Goal: Task Accomplishment & Management: Manage account settings

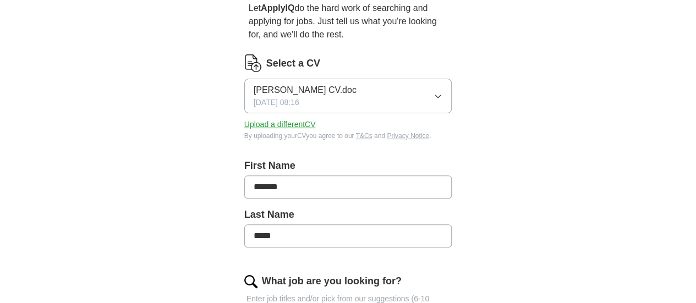
scroll to position [55, 0]
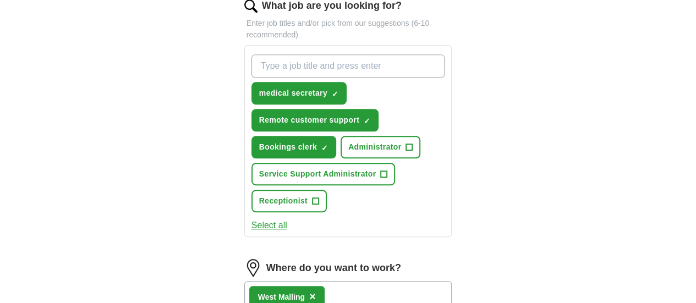
scroll to position [385, 0]
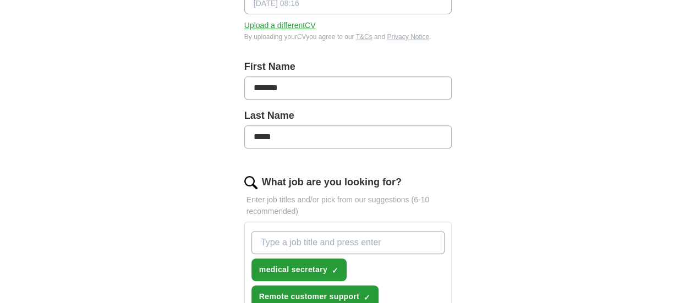
scroll to position [133, 0]
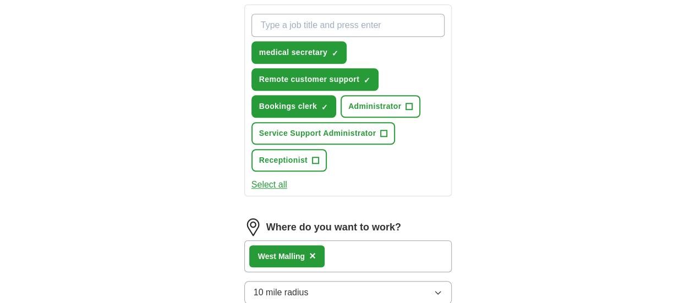
scroll to position [440, 0]
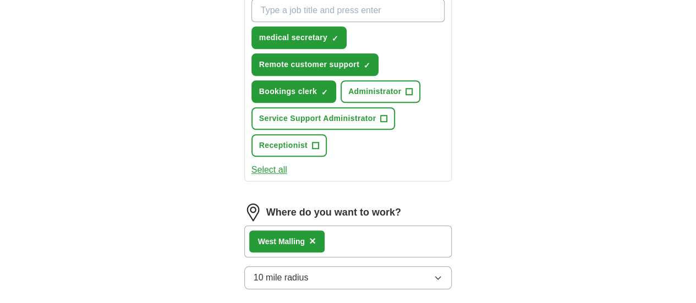
click at [300, 266] on button "10 mile radius" at bounding box center [348, 277] width 208 height 23
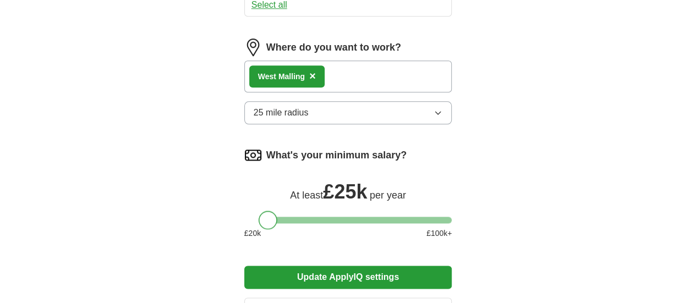
drag, startPoint x: 237, startPoint y: 137, endPoint x: 245, endPoint y: 139, distance: 8.5
click at [259, 211] on div at bounding box center [268, 220] width 19 height 19
click at [337, 266] on button "Update ApplyIQ settings" at bounding box center [348, 277] width 208 height 23
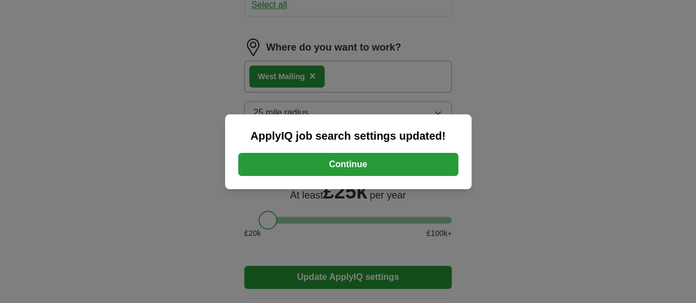
click at [354, 165] on button "Continue" at bounding box center [348, 164] width 220 height 23
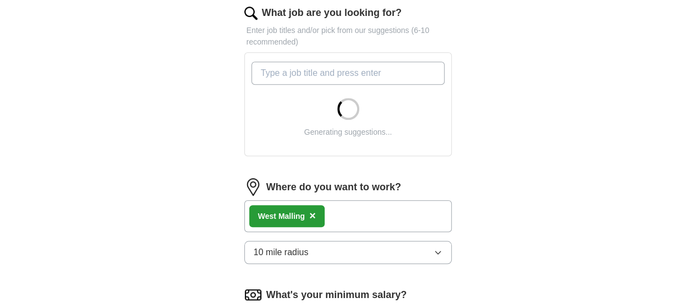
scroll to position [440, 0]
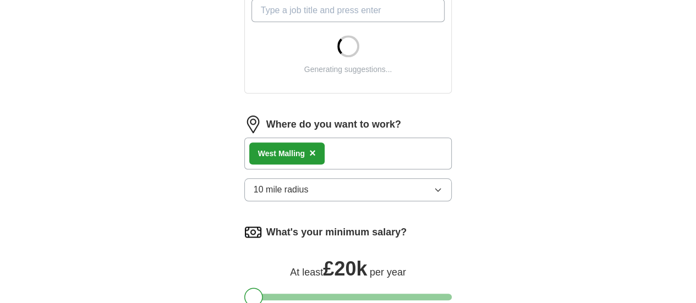
click at [326, 178] on button "10 mile radius" at bounding box center [348, 189] width 208 height 23
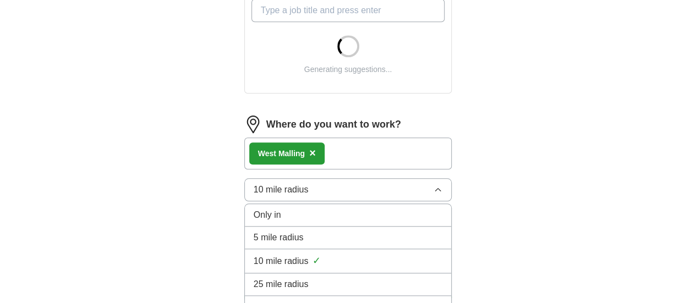
click at [310, 278] on div "25 mile radius" at bounding box center [348, 284] width 189 height 13
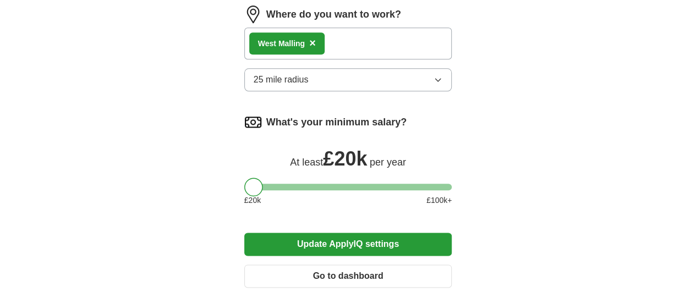
scroll to position [746, 0]
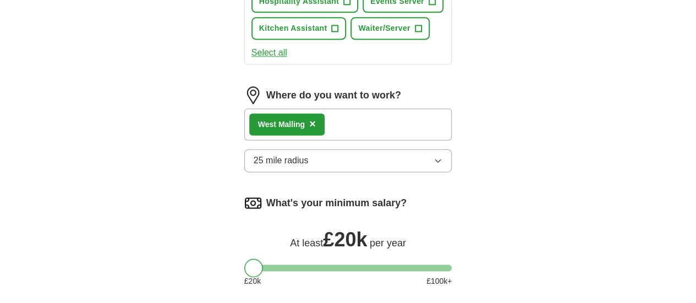
drag, startPoint x: 233, startPoint y: 156, endPoint x: 219, endPoint y: 158, distance: 13.9
click at [244, 265] on div at bounding box center [348, 268] width 208 height 7
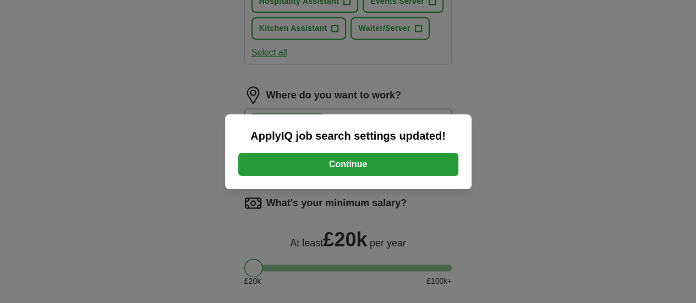
click at [387, 182] on div "ApplyIQ job search settings updated! Continue" at bounding box center [348, 151] width 247 height 75
click at [387, 176] on div "ApplyIQ job search settings updated! Continue" at bounding box center [348, 151] width 247 height 75
click at [392, 154] on button "Continue" at bounding box center [348, 164] width 220 height 23
